Goal: Task Accomplishment & Management: Complete application form

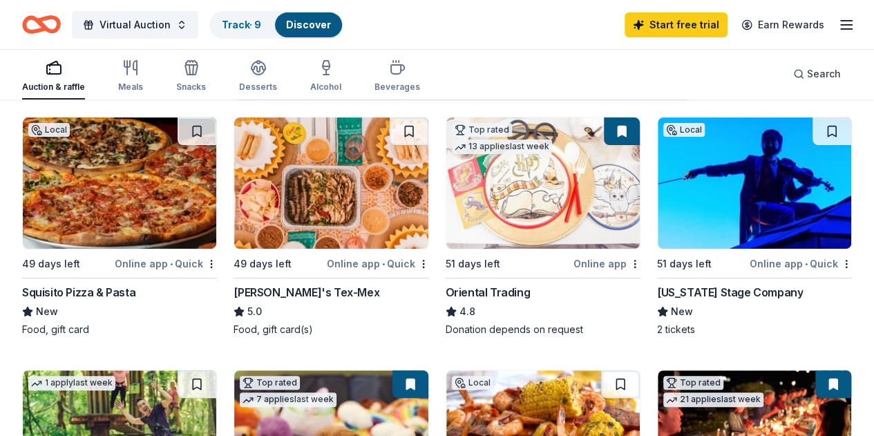
scroll to position [138, 0]
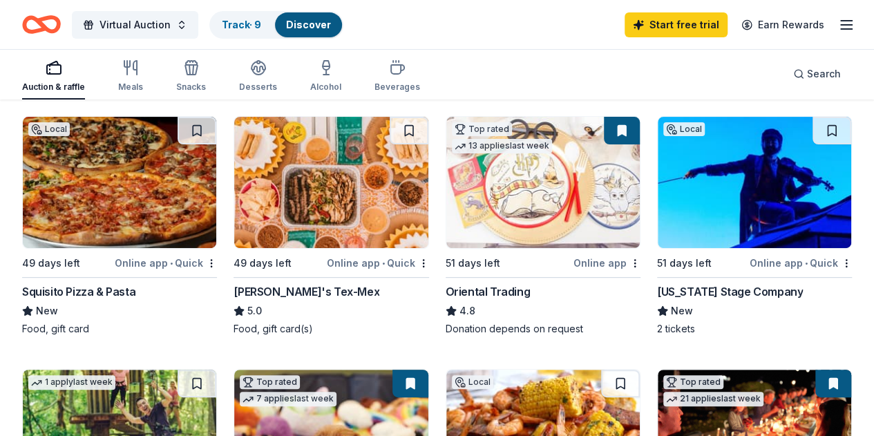
click at [265, 198] on img at bounding box center [330, 182] width 193 height 131
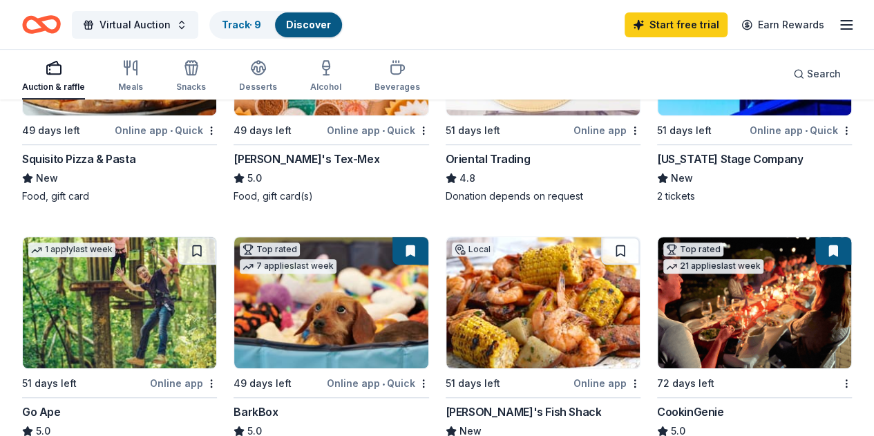
scroll to position [276, 0]
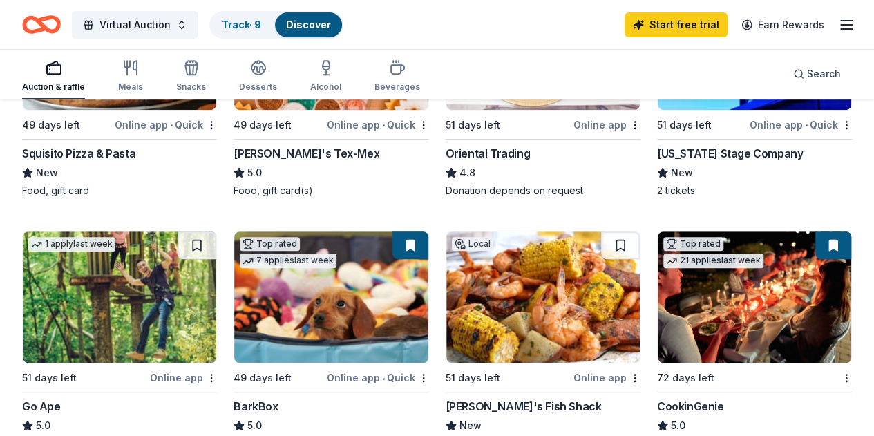
click at [234, 294] on img at bounding box center [330, 296] width 193 height 131
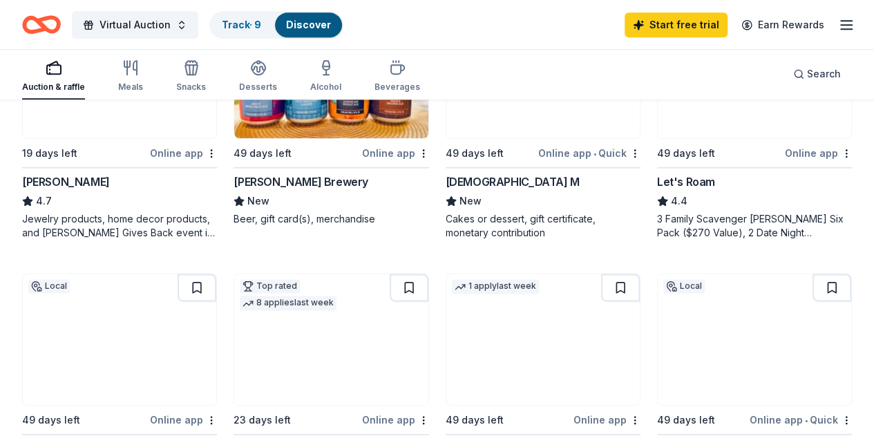
scroll to position [829, 0]
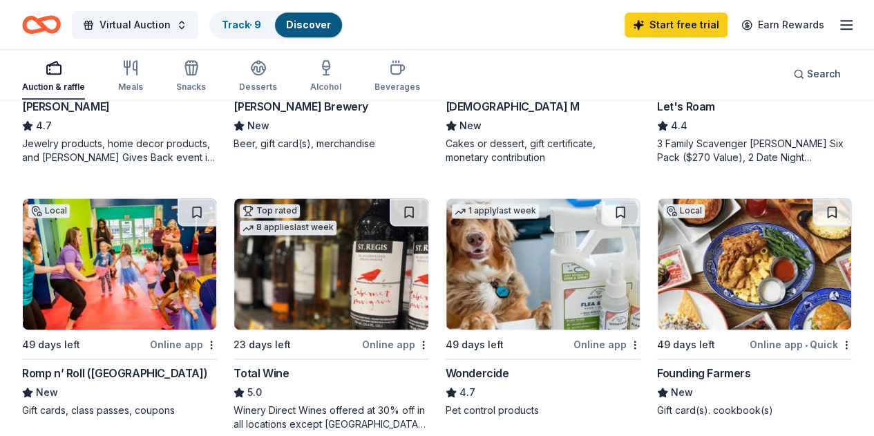
click at [658, 305] on img at bounding box center [754, 263] width 193 height 131
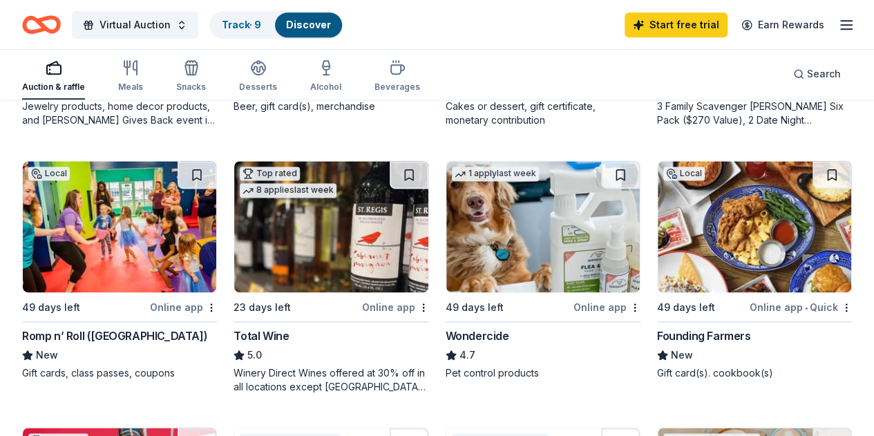
scroll to position [898, 0]
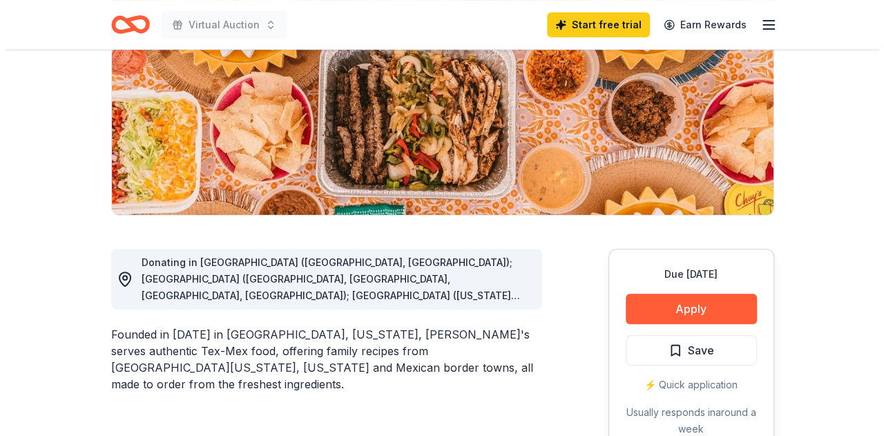
scroll to position [207, 0]
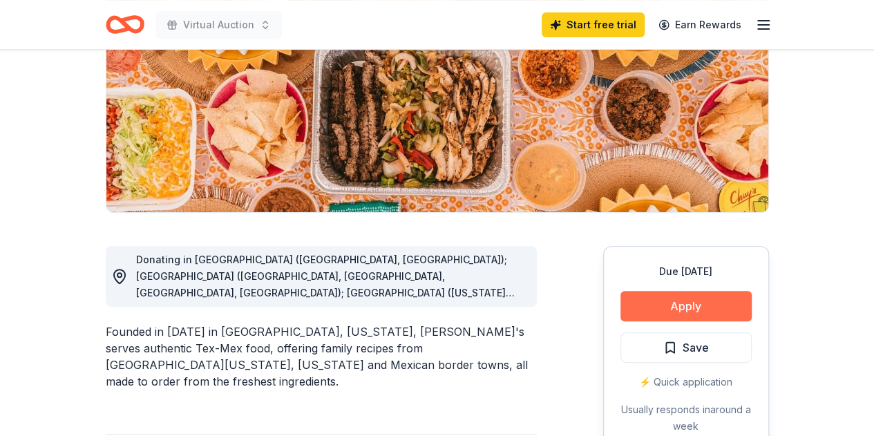
click at [687, 303] on button "Apply" at bounding box center [685, 306] width 131 height 30
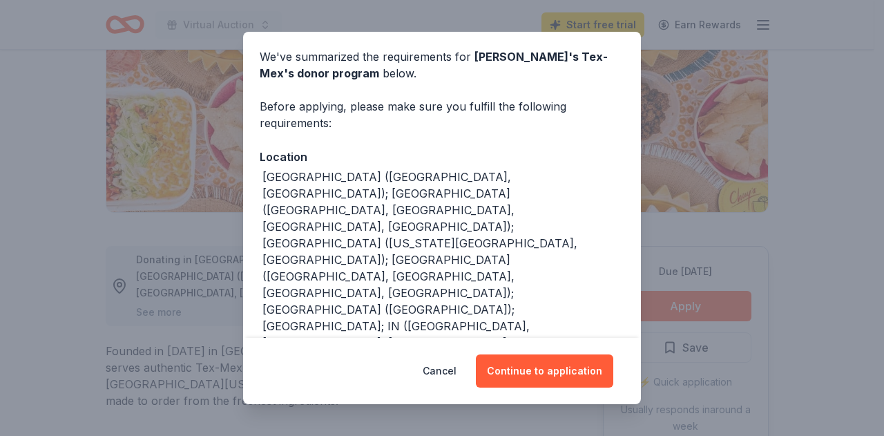
scroll to position [104, 0]
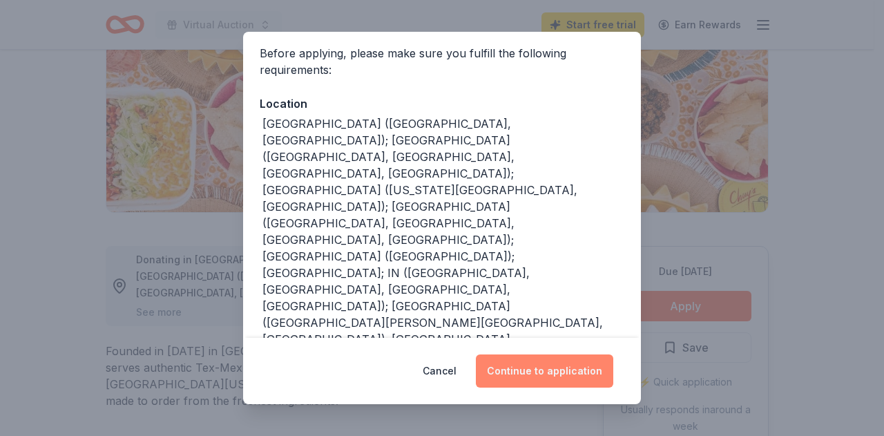
click at [580, 368] on button "Continue to application" at bounding box center [544, 370] width 137 height 33
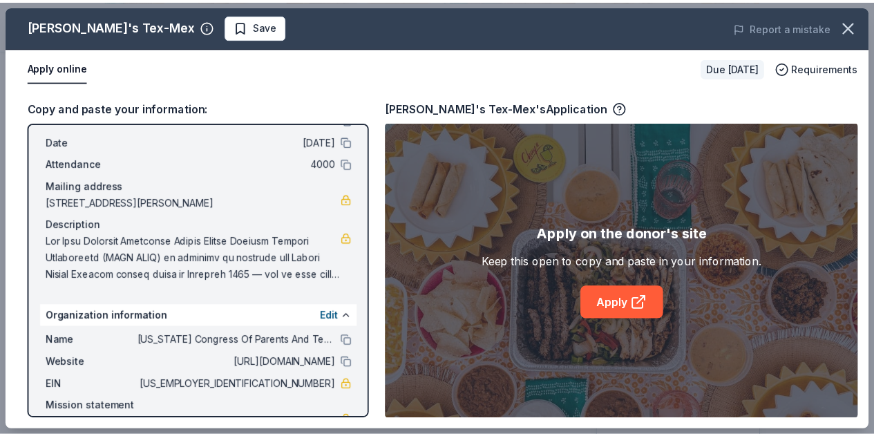
scroll to position [115, 0]
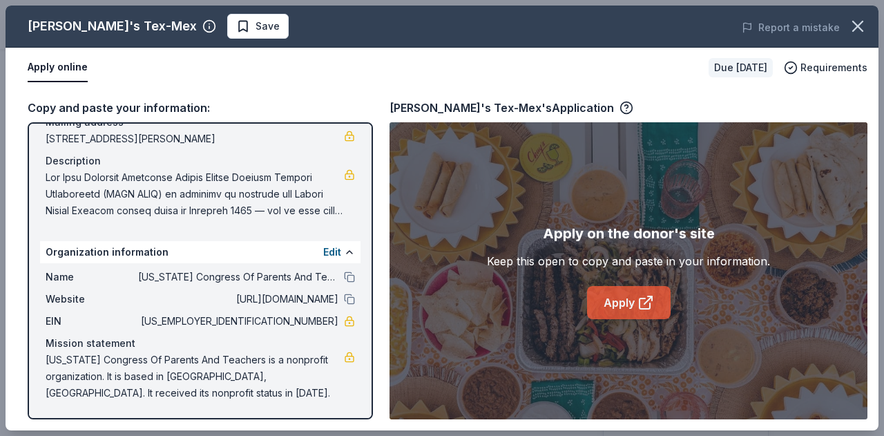
click at [617, 314] on link "Apply" at bounding box center [629, 302] width 84 height 33
click at [855, 26] on icon "button" at bounding box center [857, 26] width 19 height 19
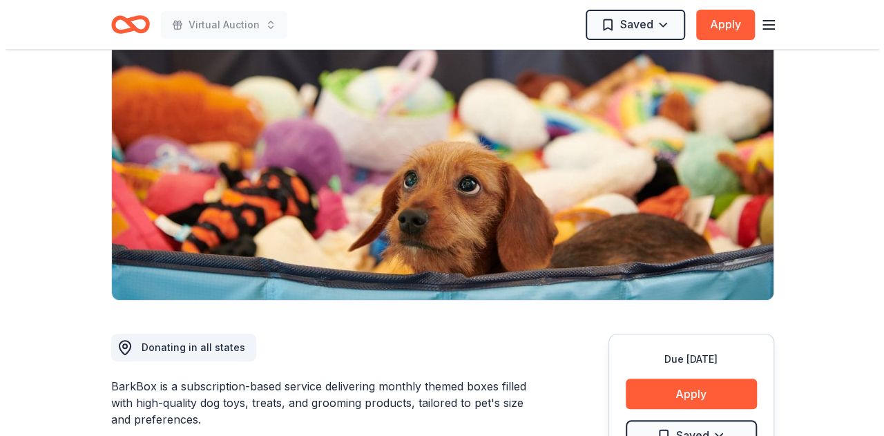
scroll to position [207, 0]
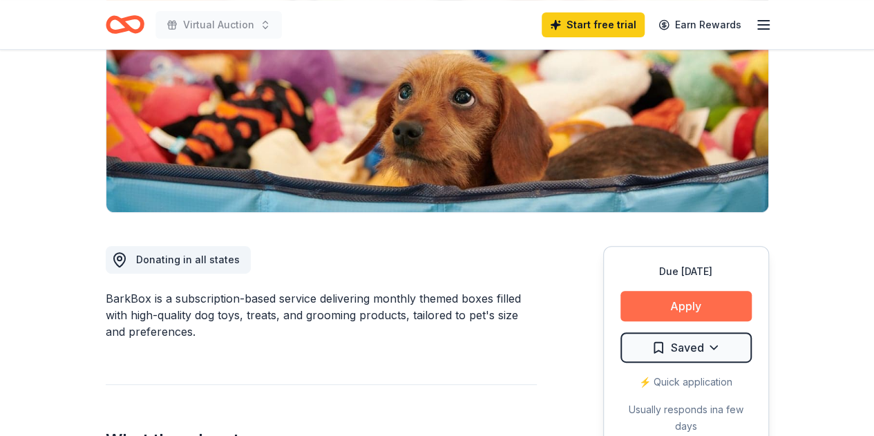
click at [698, 299] on button "Apply" at bounding box center [685, 306] width 131 height 30
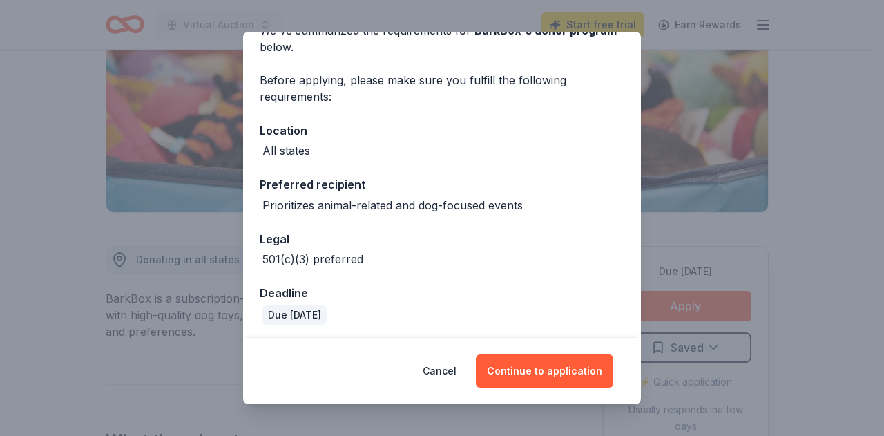
scroll to position [79, 0]
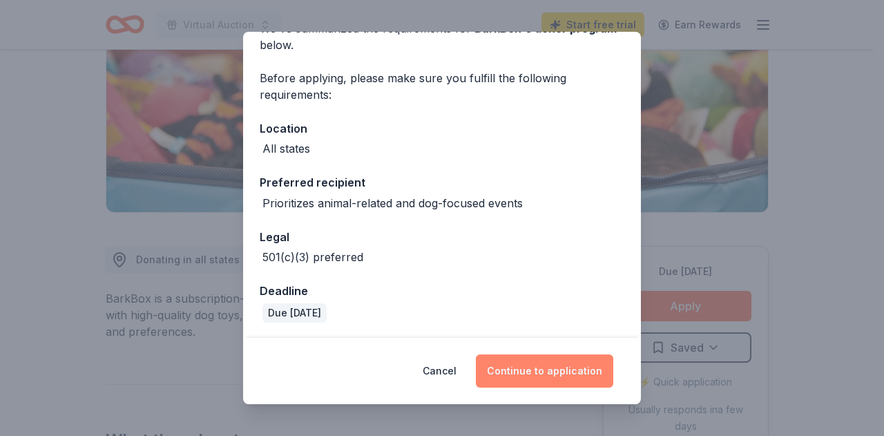
click at [540, 363] on button "Continue to application" at bounding box center [544, 370] width 137 height 33
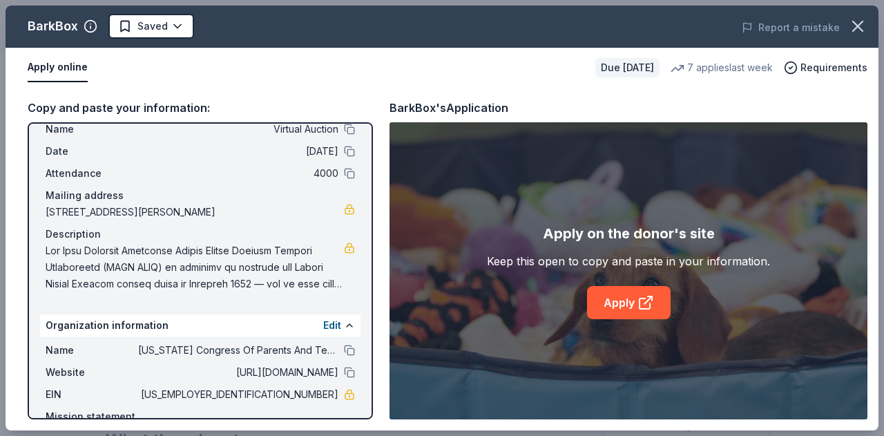
scroll to position [115, 0]
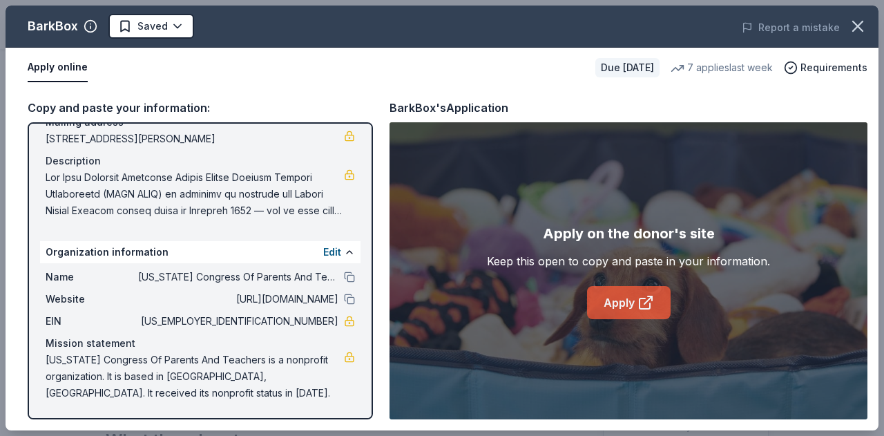
click at [654, 312] on link "Apply" at bounding box center [629, 302] width 84 height 33
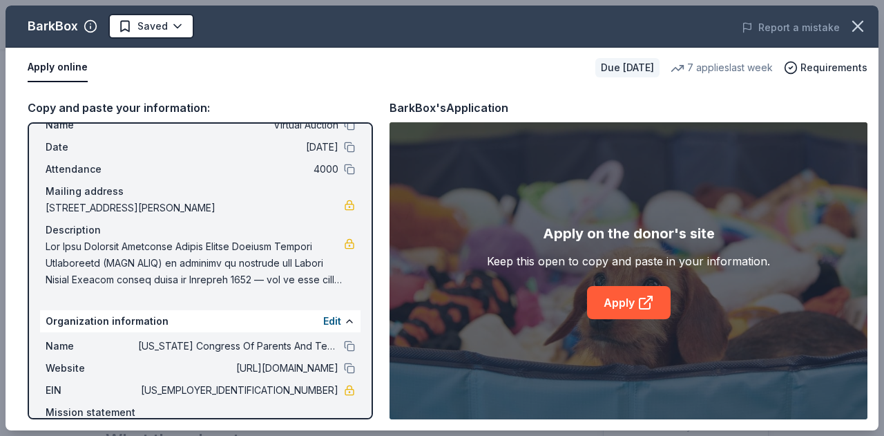
drag, startPoint x: 50, startPoint y: 242, endPoint x: 279, endPoint y: 260, distance: 230.1
click at [279, 258] on span at bounding box center [195, 263] width 298 height 50
click at [283, 276] on span at bounding box center [195, 263] width 298 height 50
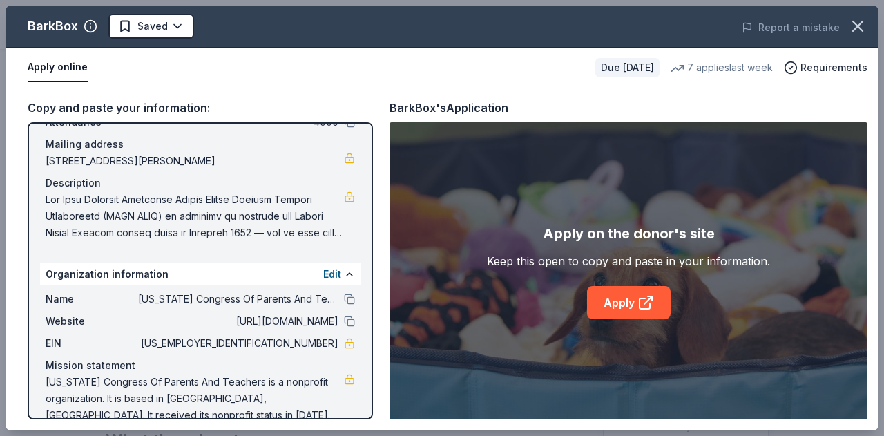
scroll to position [115, 0]
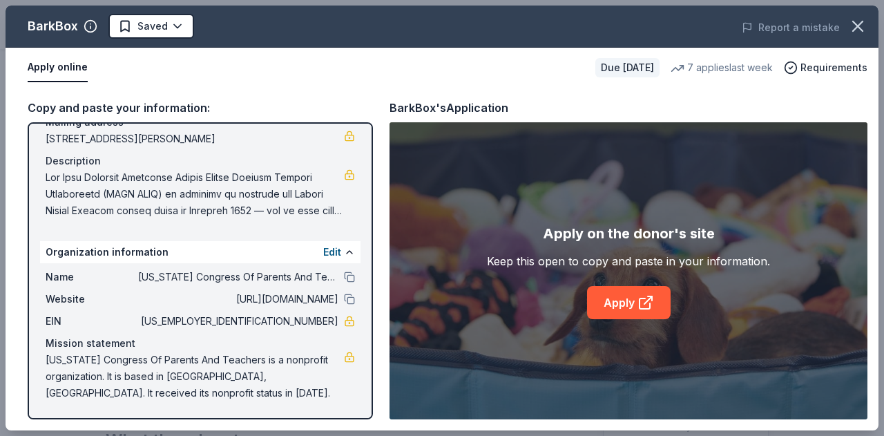
drag, startPoint x: 50, startPoint y: 359, endPoint x: 239, endPoint y: 349, distance: 189.5
click at [239, 349] on div "Mission statement Virginia Congress Of Parents And Teachers is a nonprofit orga…" at bounding box center [200, 368] width 309 height 66
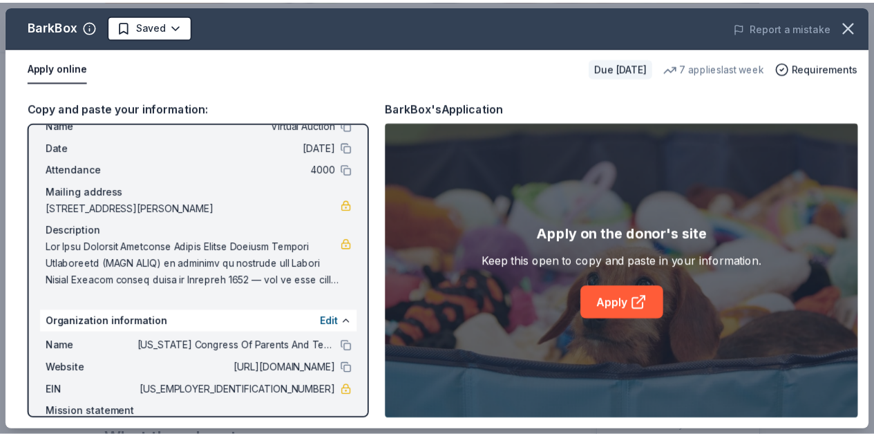
scroll to position [0, 0]
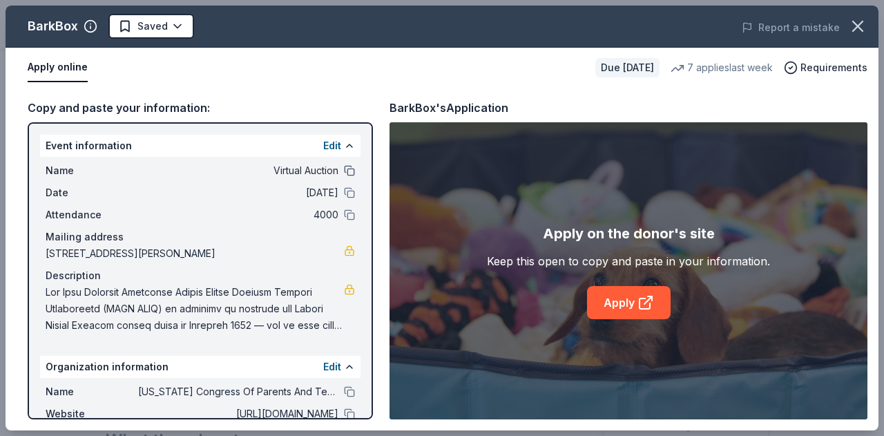
click at [344, 169] on button at bounding box center [349, 170] width 11 height 11
click at [856, 23] on icon "button" at bounding box center [857, 26] width 19 height 19
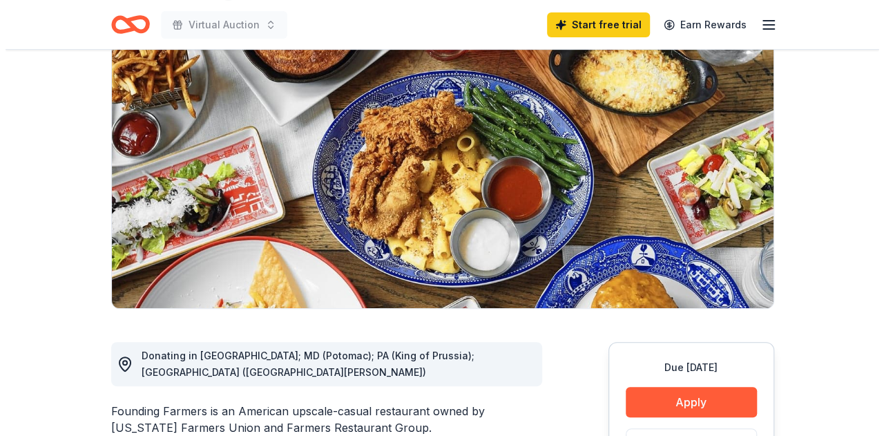
scroll to position [276, 0]
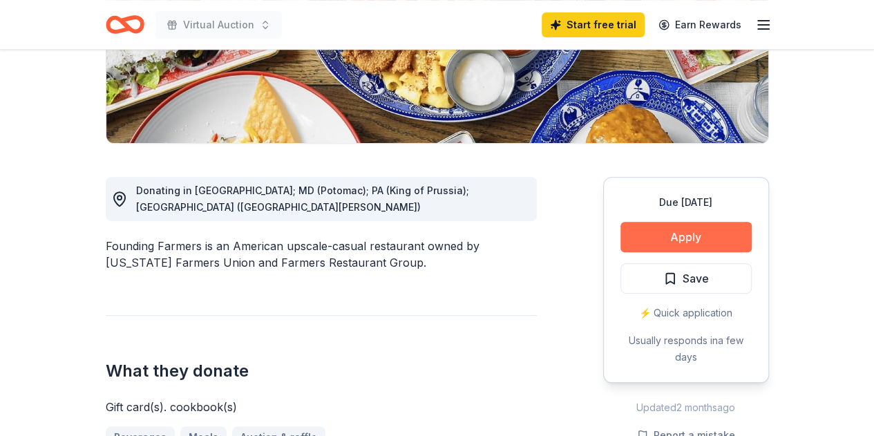
click at [674, 235] on button "Apply" at bounding box center [685, 237] width 131 height 30
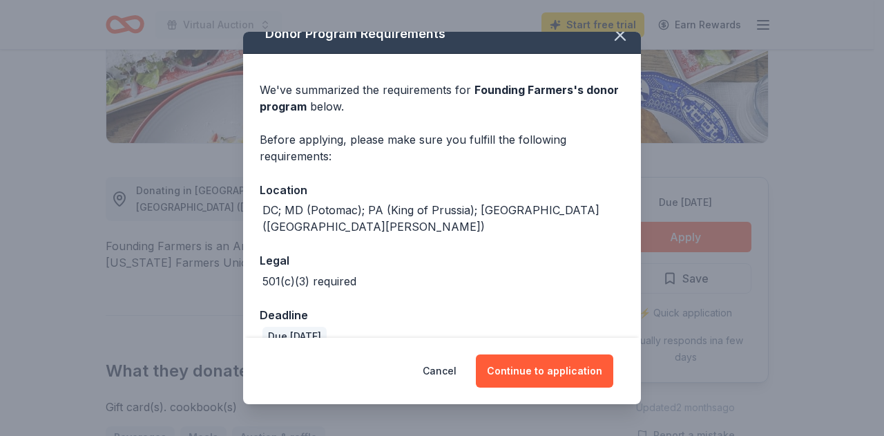
scroll to position [25, 0]
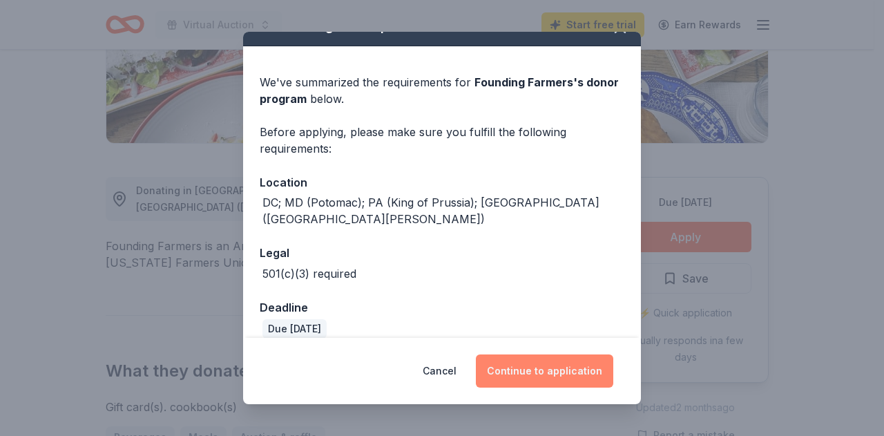
click at [548, 372] on button "Continue to application" at bounding box center [544, 370] width 137 height 33
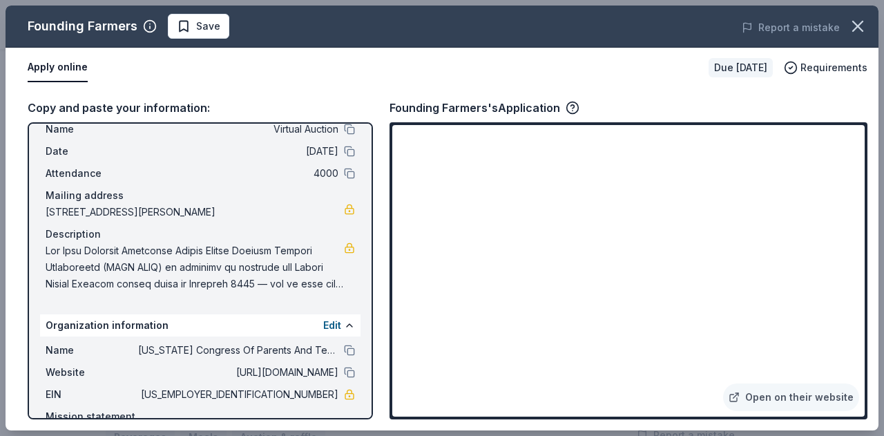
scroll to position [115, 0]
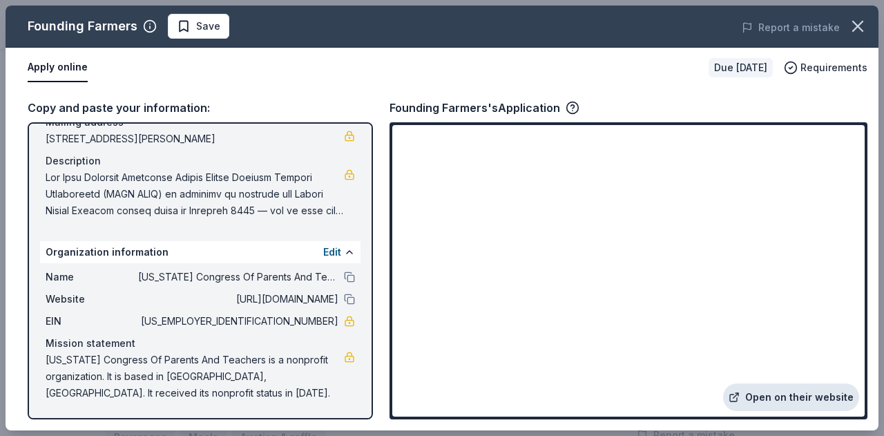
click at [803, 400] on link "Open on their website" at bounding box center [791, 397] width 136 height 28
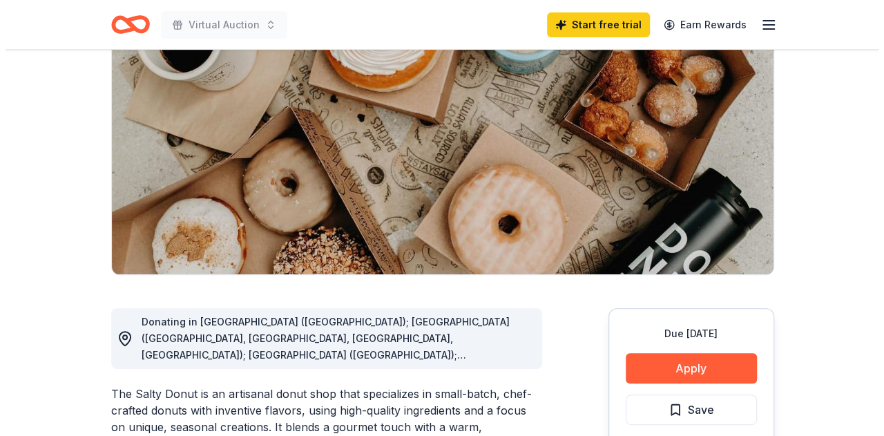
scroll to position [276, 0]
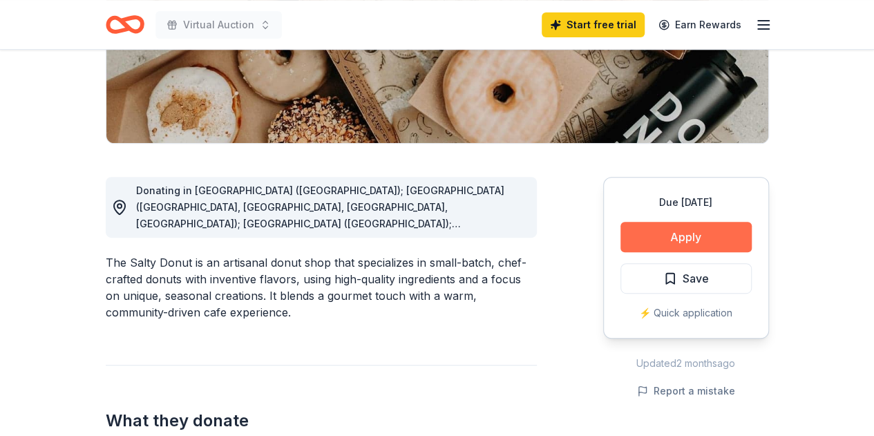
click at [697, 236] on button "Apply" at bounding box center [685, 237] width 131 height 30
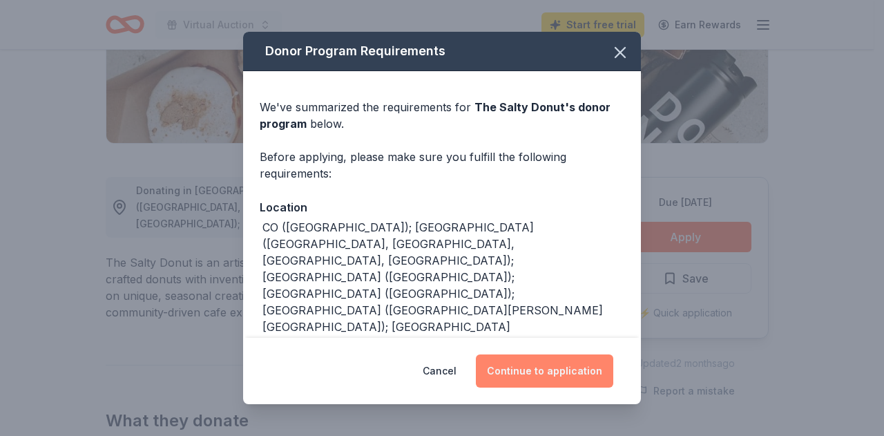
click at [539, 367] on button "Continue to application" at bounding box center [544, 370] width 137 height 33
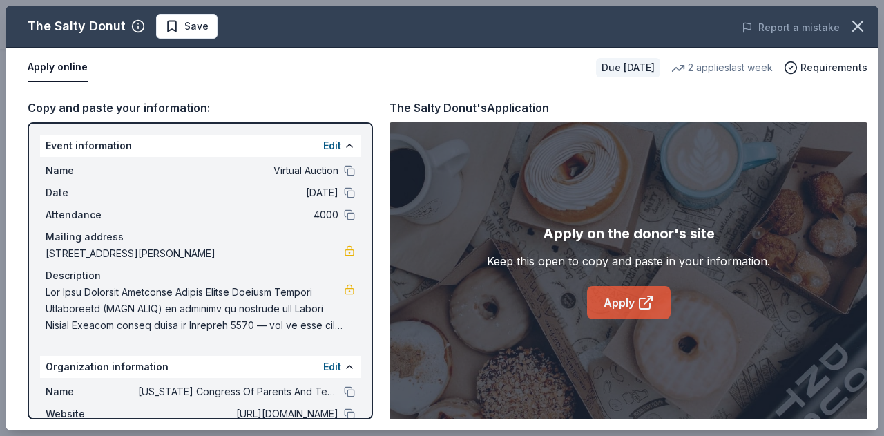
click at [622, 312] on link "Apply" at bounding box center [629, 302] width 84 height 33
